Goal: Task Accomplishment & Management: Manage account settings

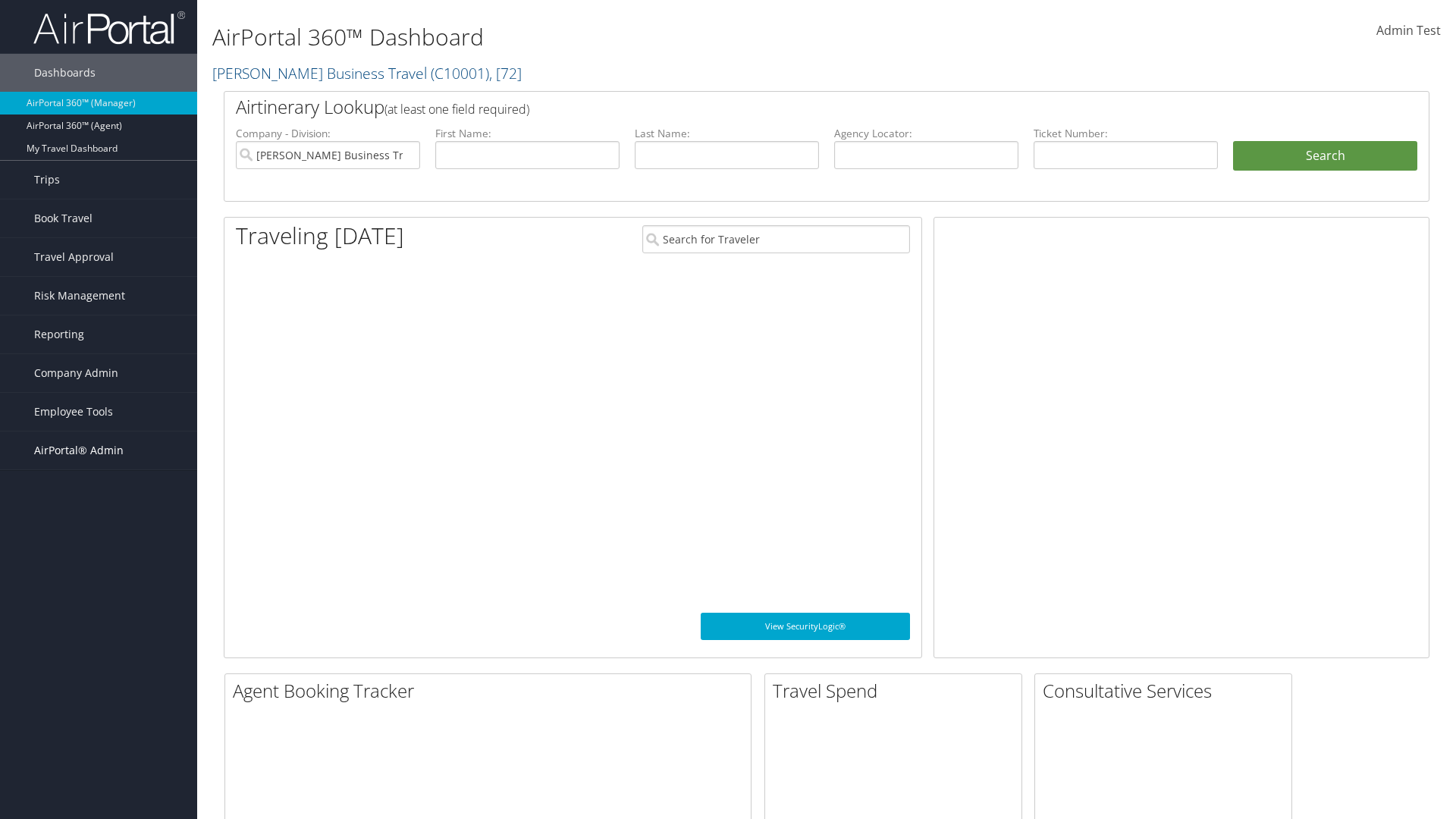
click at [99, 450] on span "AirPortal® Admin" at bounding box center [79, 450] width 89 height 38
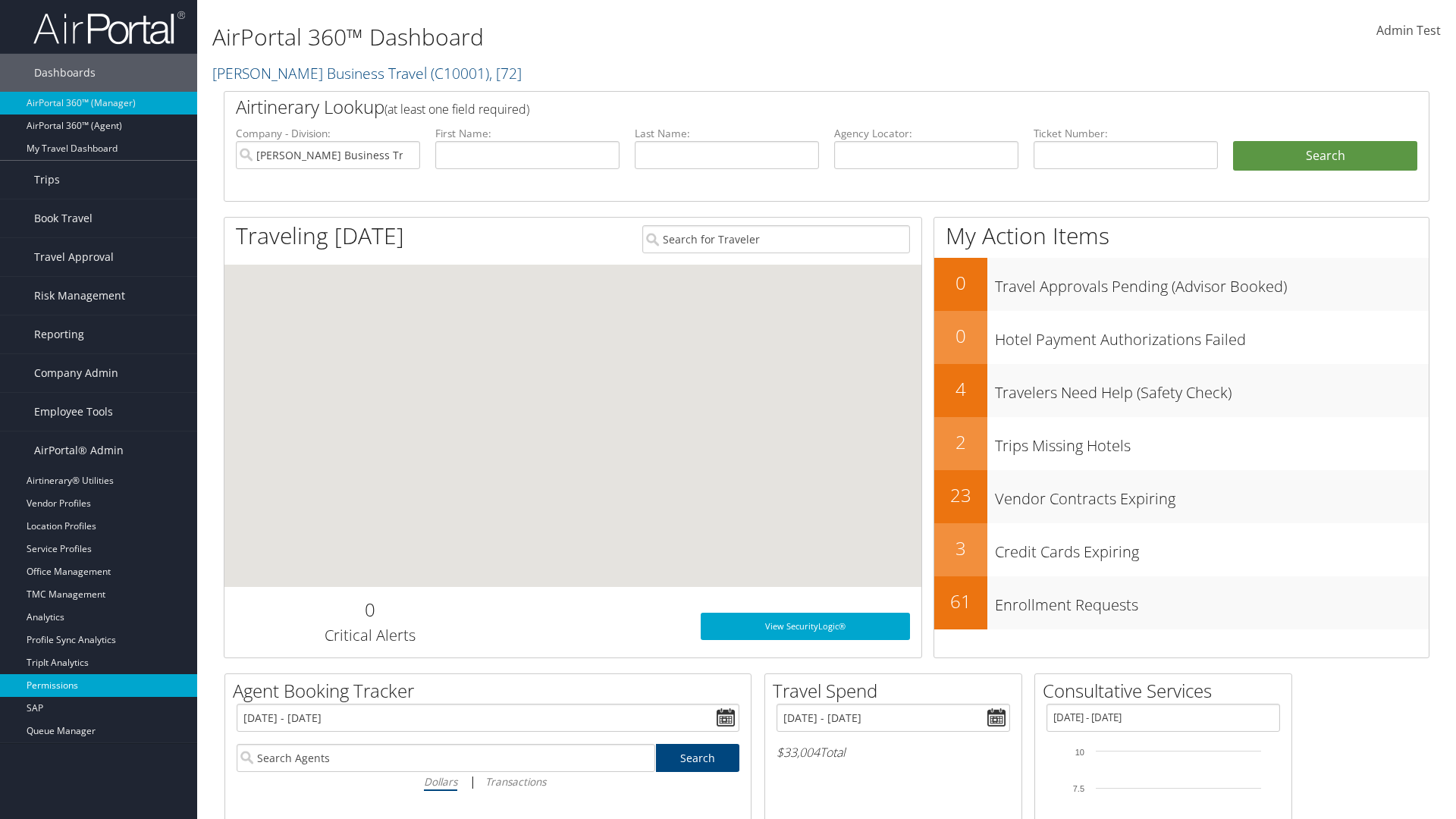
click at [99, 686] on link "Permissions" at bounding box center [98, 686] width 197 height 23
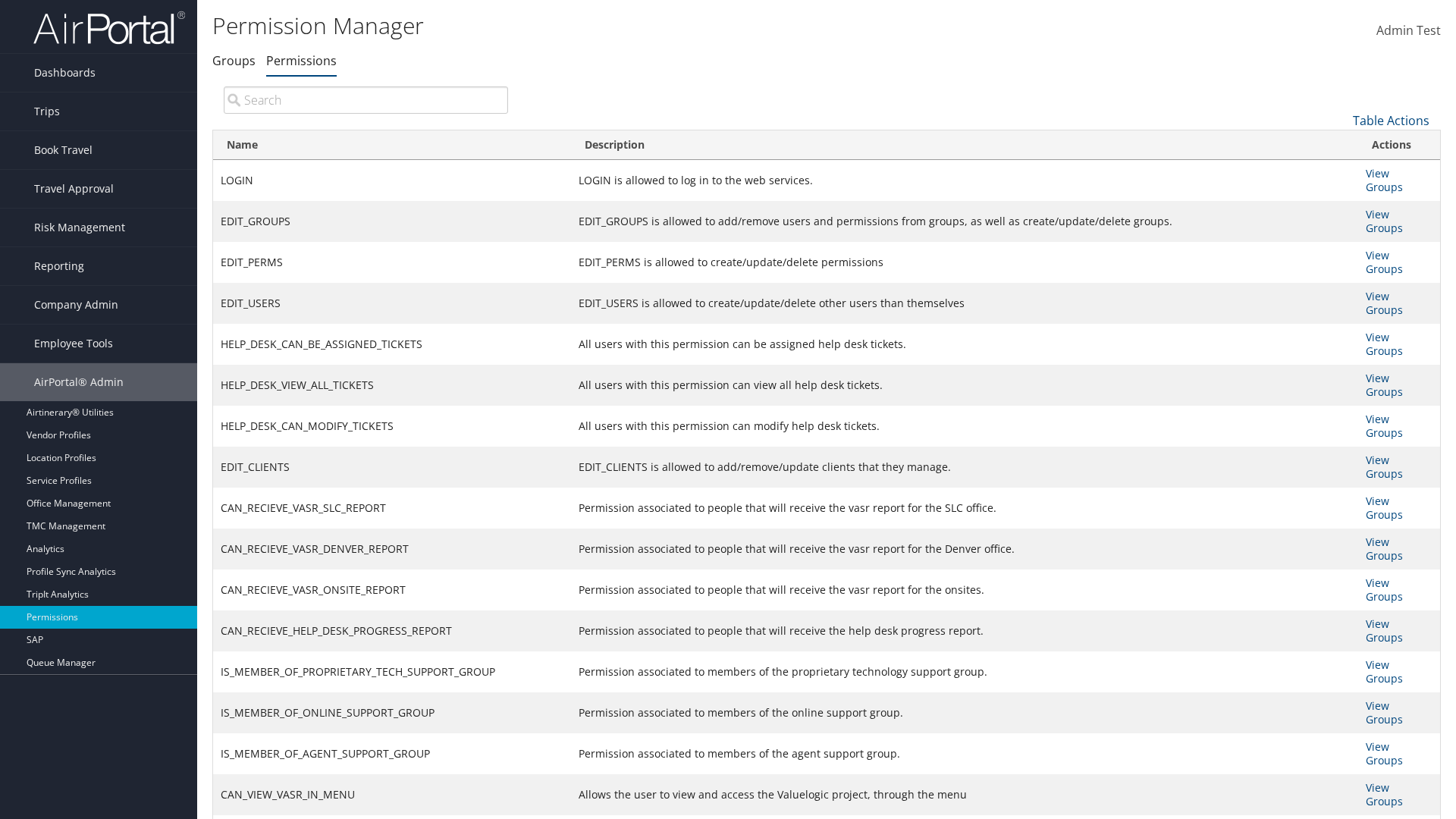
click at [1391, 120] on link "Table Actions" at bounding box center [1391, 120] width 77 height 16
click at [1340, 144] on link "New Record" at bounding box center [1340, 144] width 199 height 26
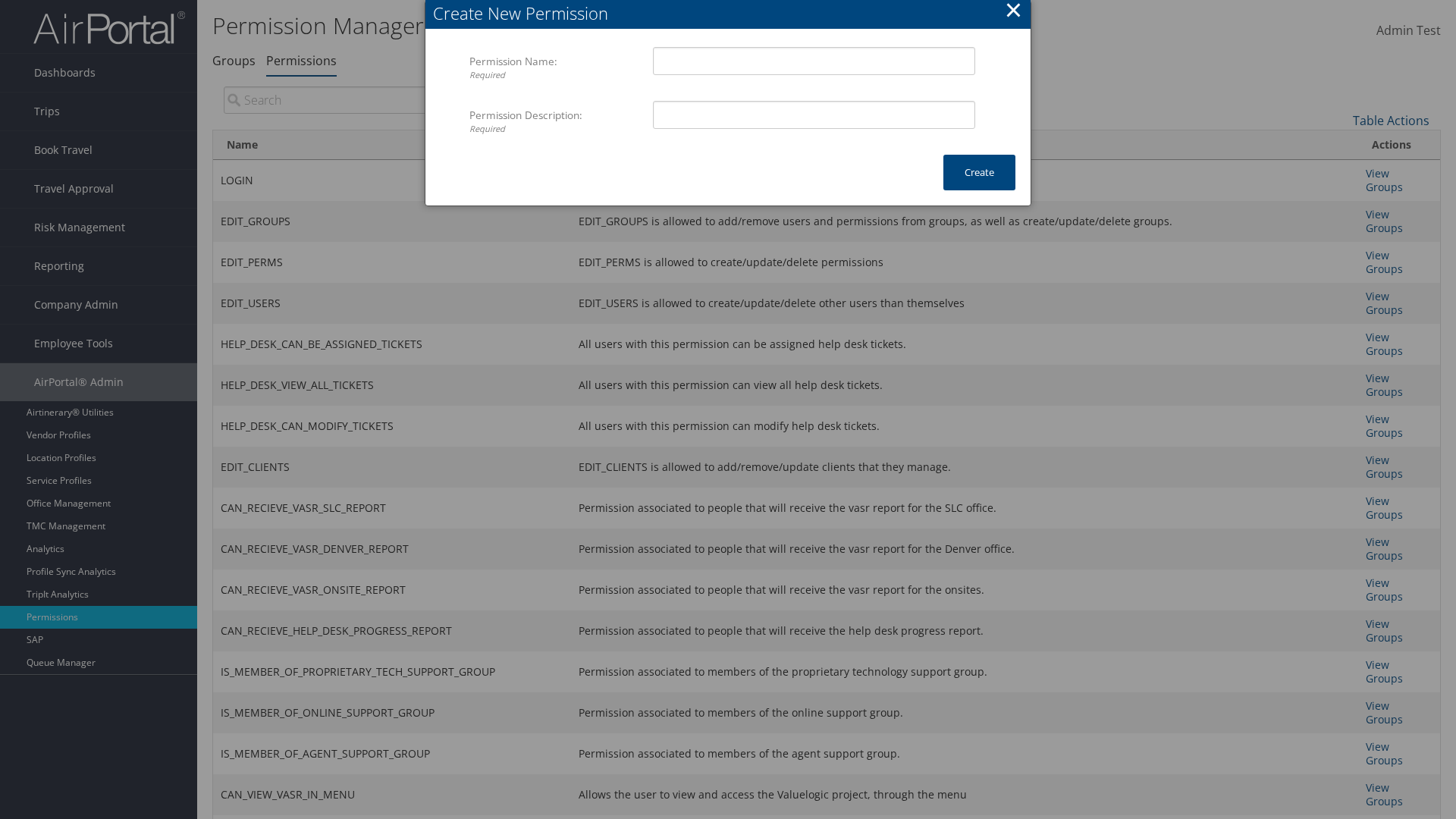
click at [1013, 12] on button "×" at bounding box center [1013, 9] width 17 height 31
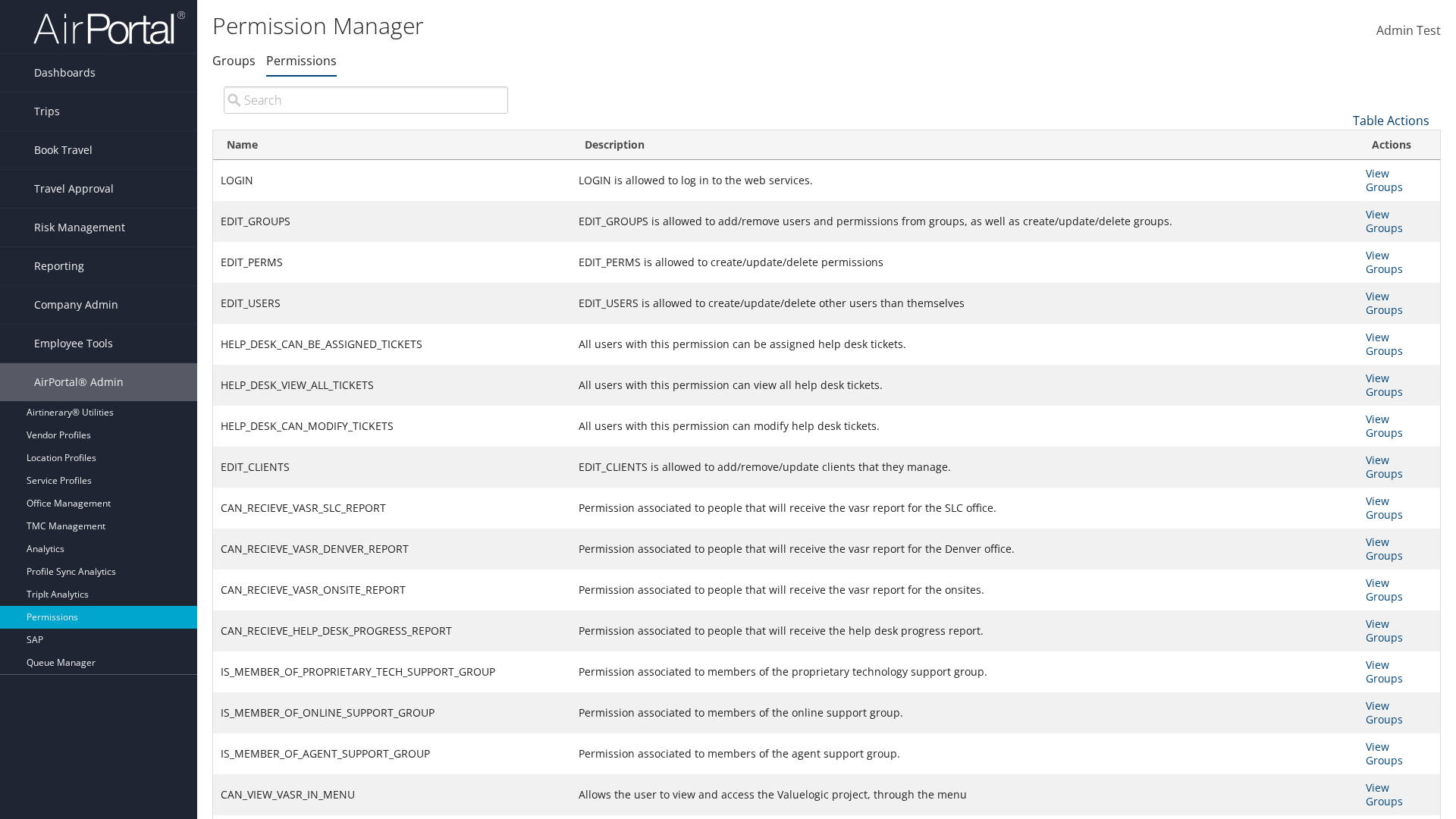
click at [1391, 120] on link "Table Actions" at bounding box center [1391, 120] width 77 height 16
click at [1340, 195] on link "Column Visibility" at bounding box center [1340, 195] width 199 height 26
click at [1340, 145] on link "Name" at bounding box center [1340, 145] width 199 height 26
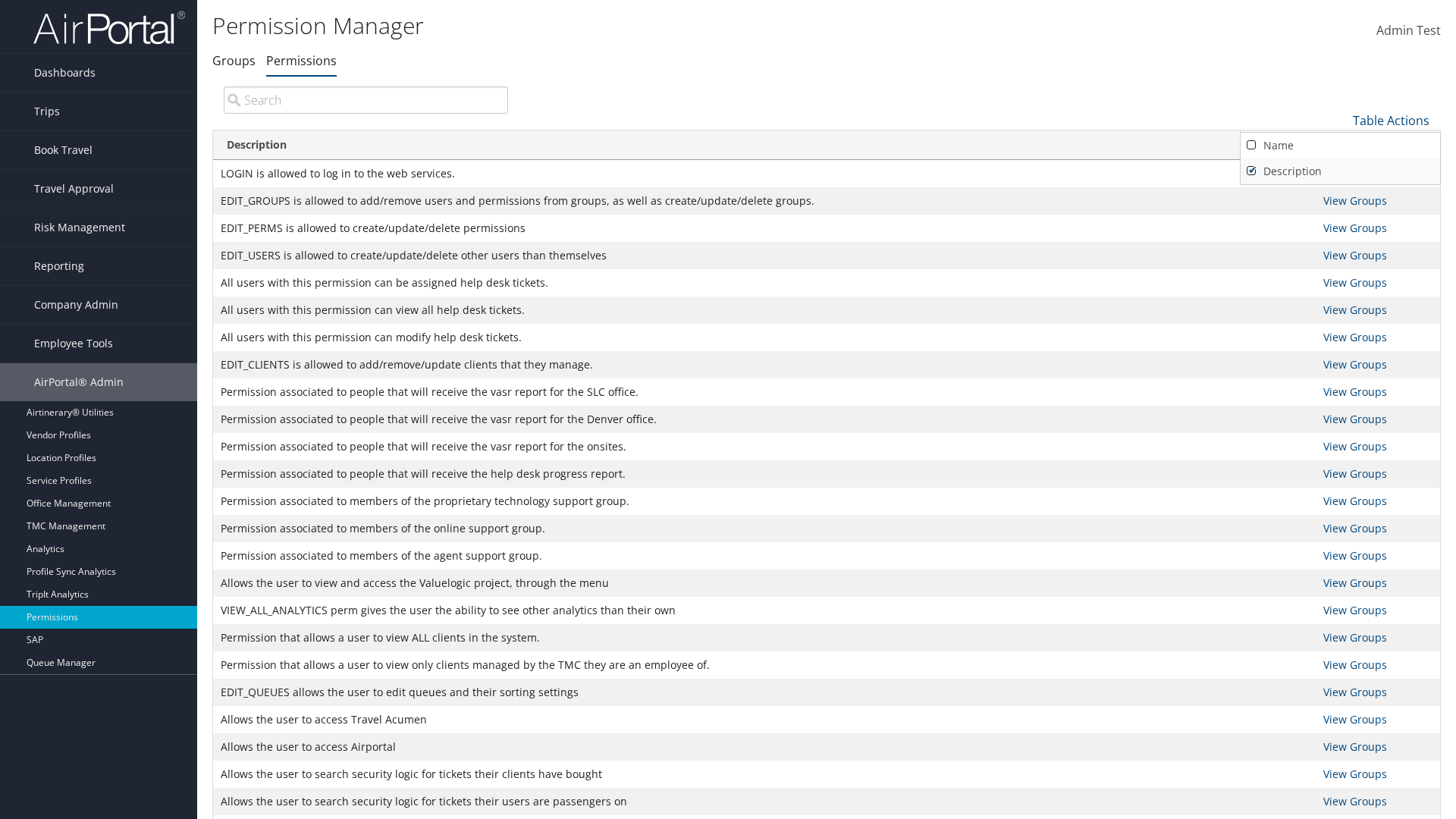
click at [1340, 171] on link "Description" at bounding box center [1340, 171] width 199 height 26
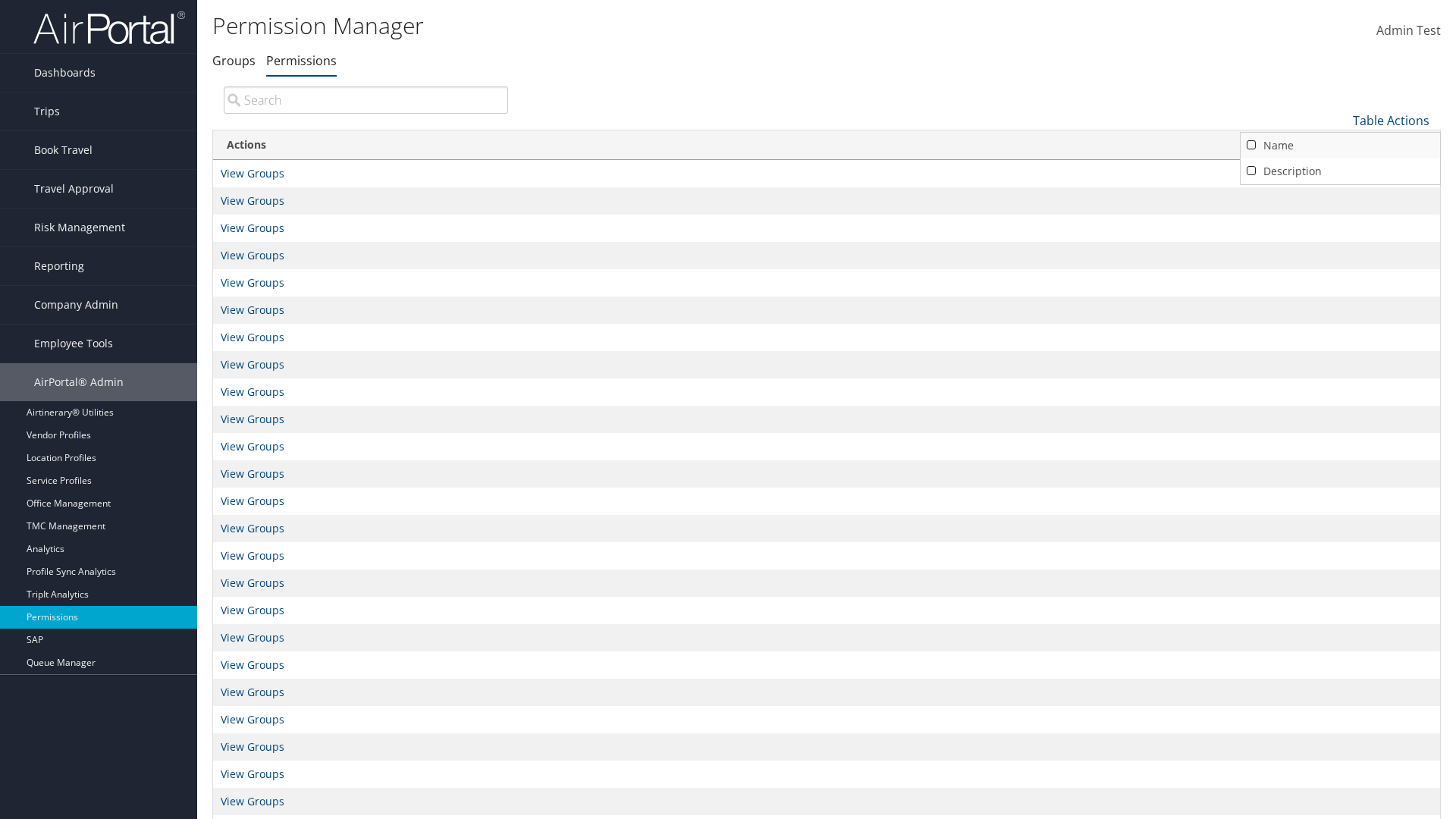
click at [1340, 145] on link "Name" at bounding box center [1340, 145] width 199 height 26
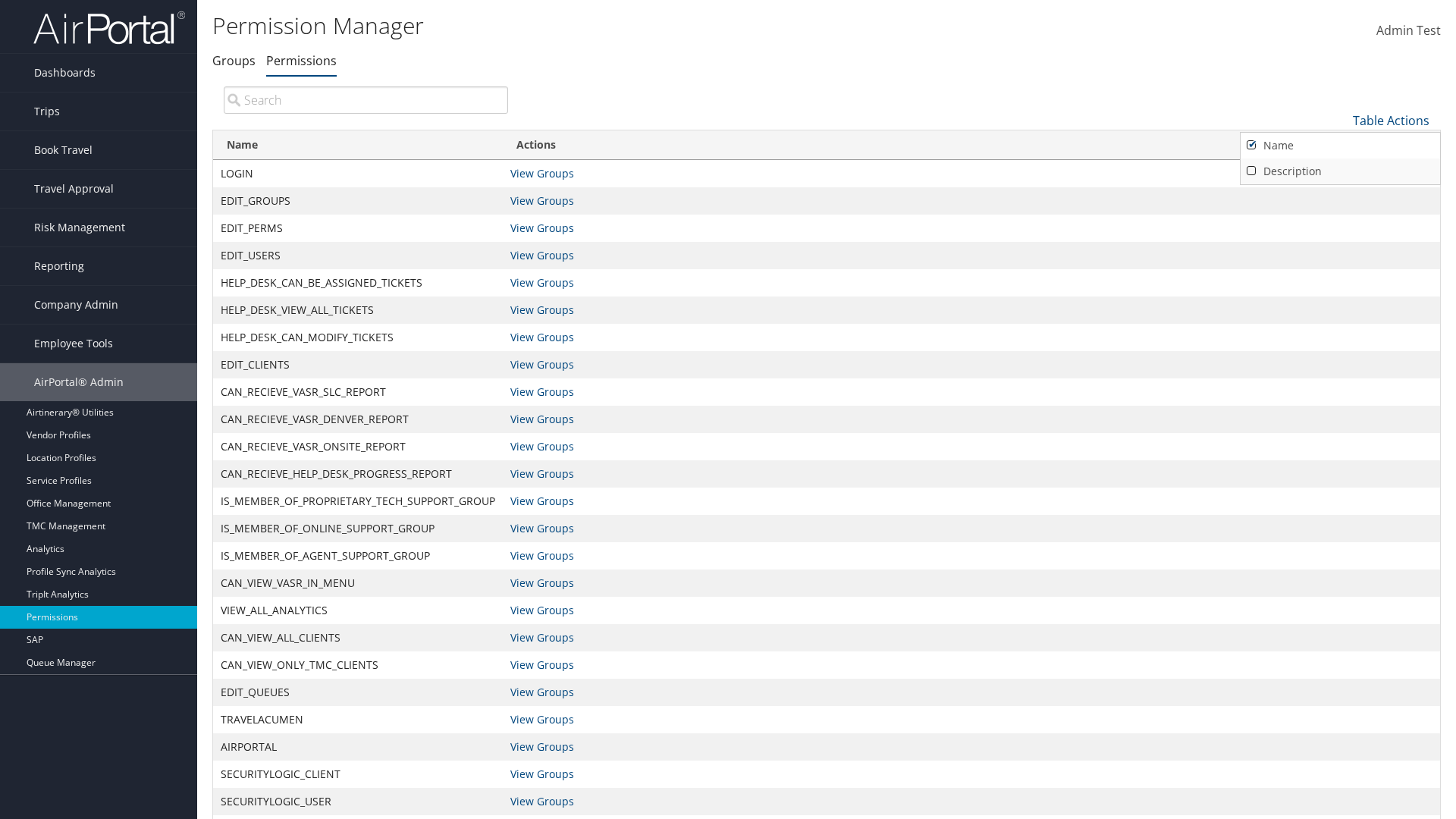
click at [1340, 171] on link "Description" at bounding box center [1340, 171] width 199 height 26
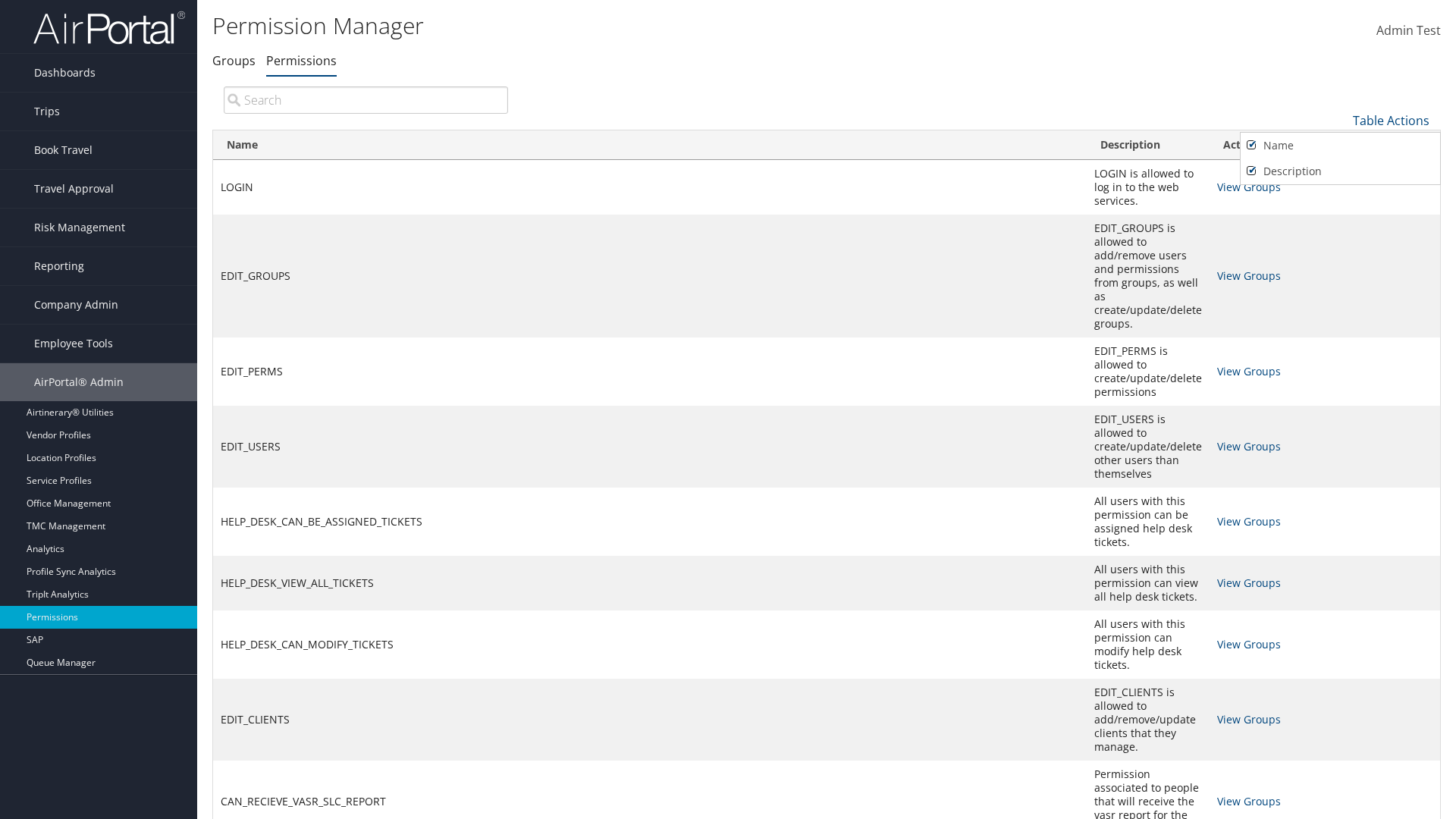
click at [728, 410] on div at bounding box center [728, 410] width 1456 height 819
click at [1391, 120] on link "Table Actions" at bounding box center [1391, 120] width 77 height 16
click at [1340, 220] on link "Page Length" at bounding box center [1340, 221] width 199 height 26
click at [1391, 120] on link "Table Actions" at bounding box center [1391, 120] width 77 height 16
